Goal: Navigation & Orientation: Find specific page/section

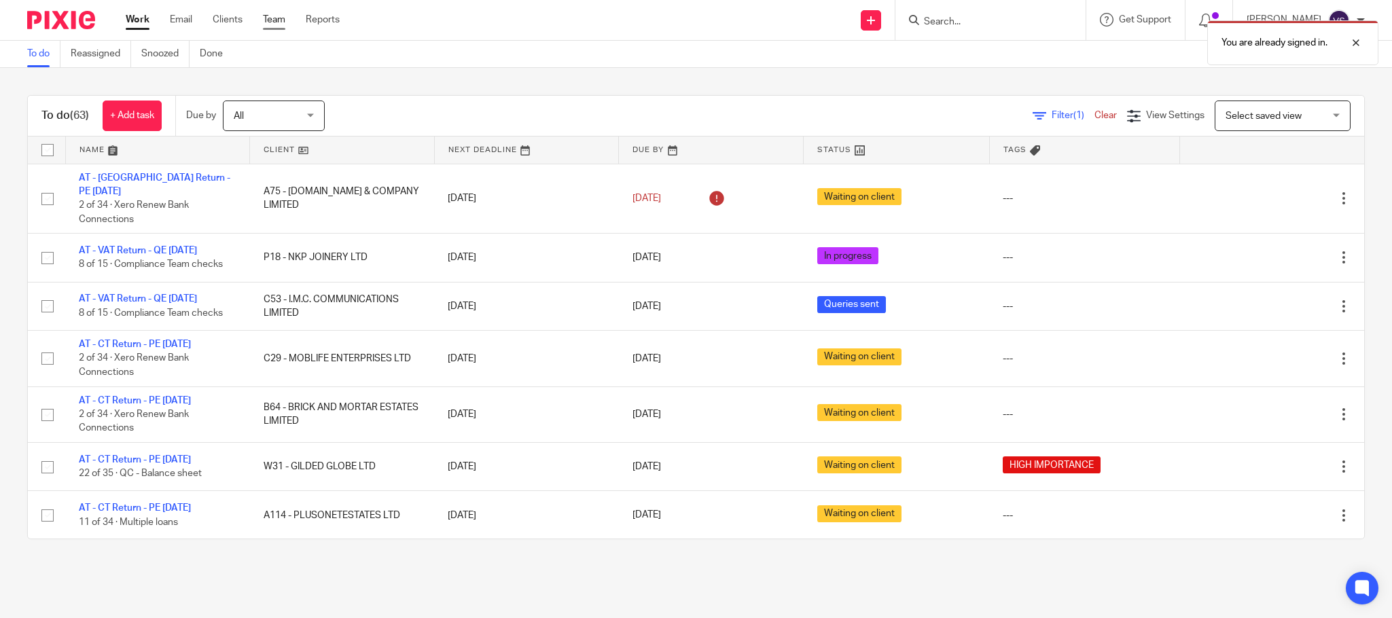
click at [273, 16] on link "Team" at bounding box center [274, 20] width 22 height 14
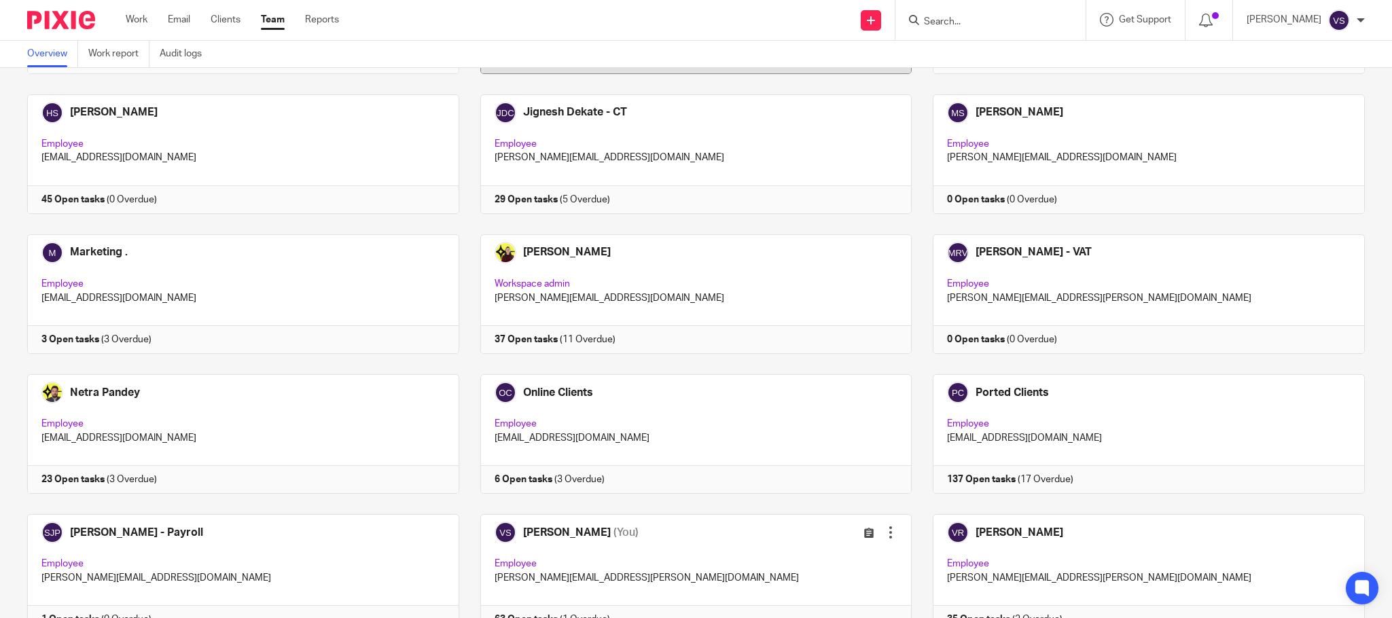
scroll to position [824, 0]
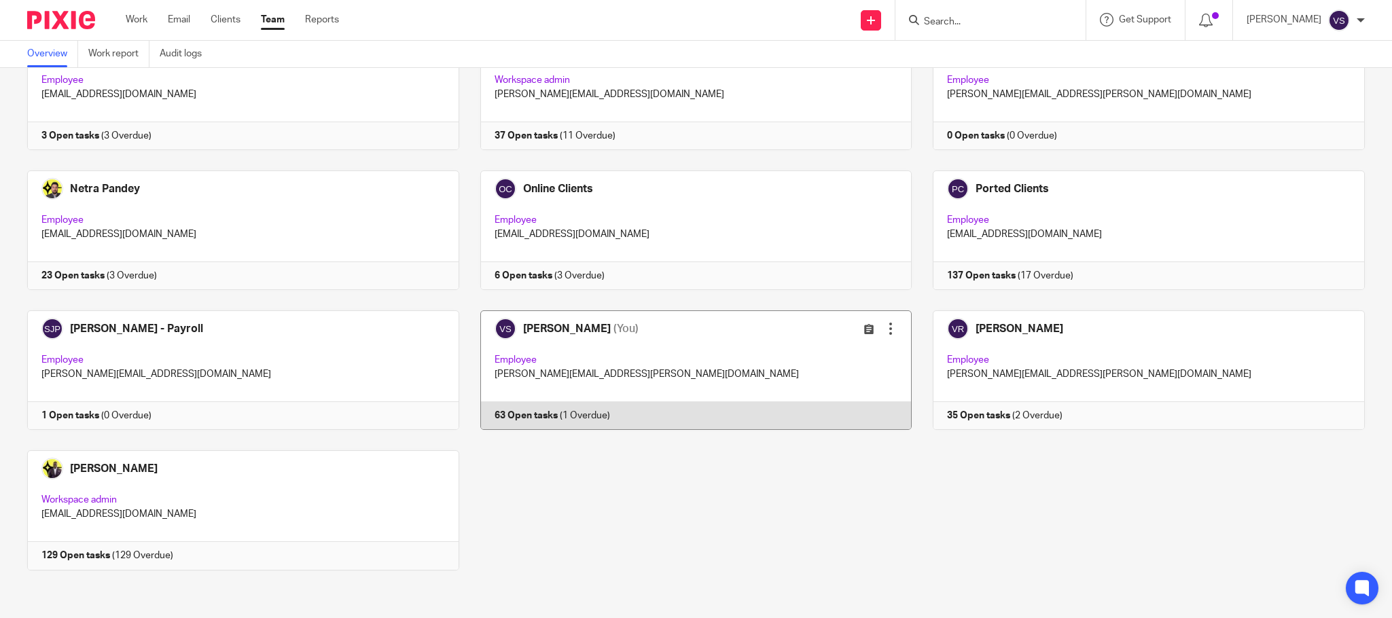
click at [669, 365] on link at bounding box center [685, 371] width 453 height 120
